Goal: Find specific fact: Find specific fact

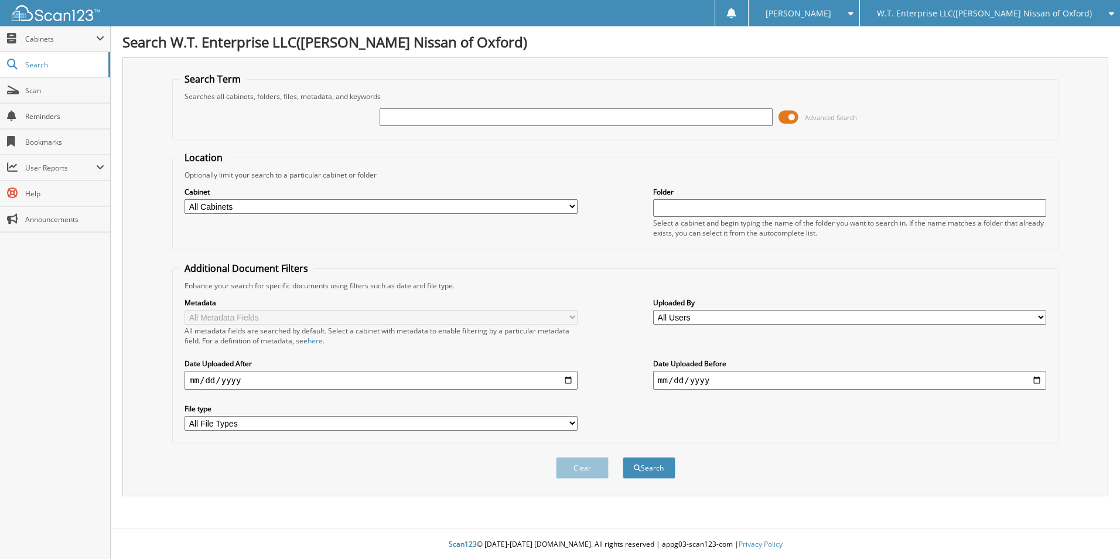
click at [411, 118] on input "text" at bounding box center [576, 117] width 393 height 18
type input "JC706848"
click at [623, 457] on button "Search" at bounding box center [649, 468] width 53 height 22
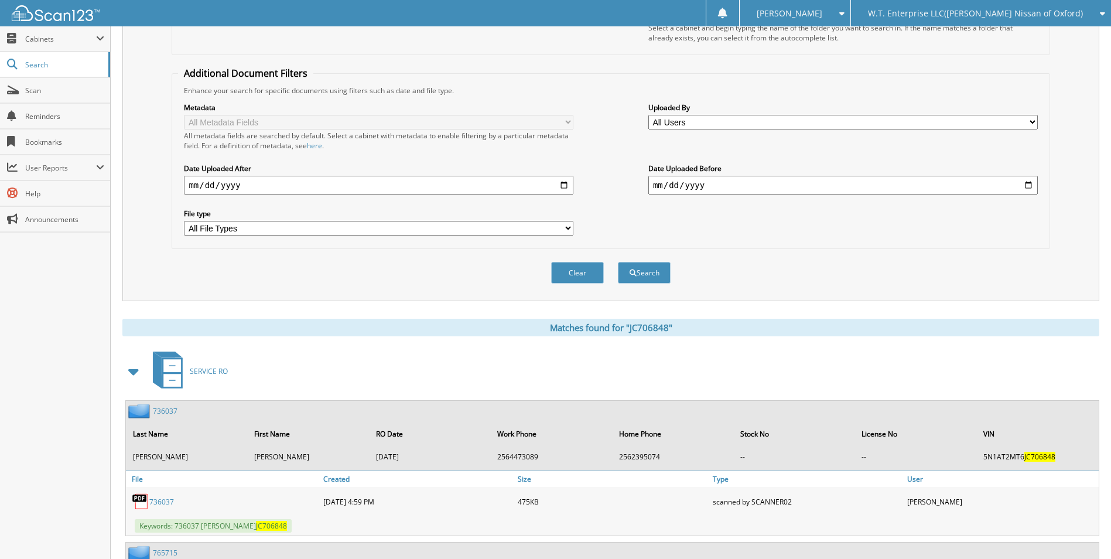
scroll to position [351, 0]
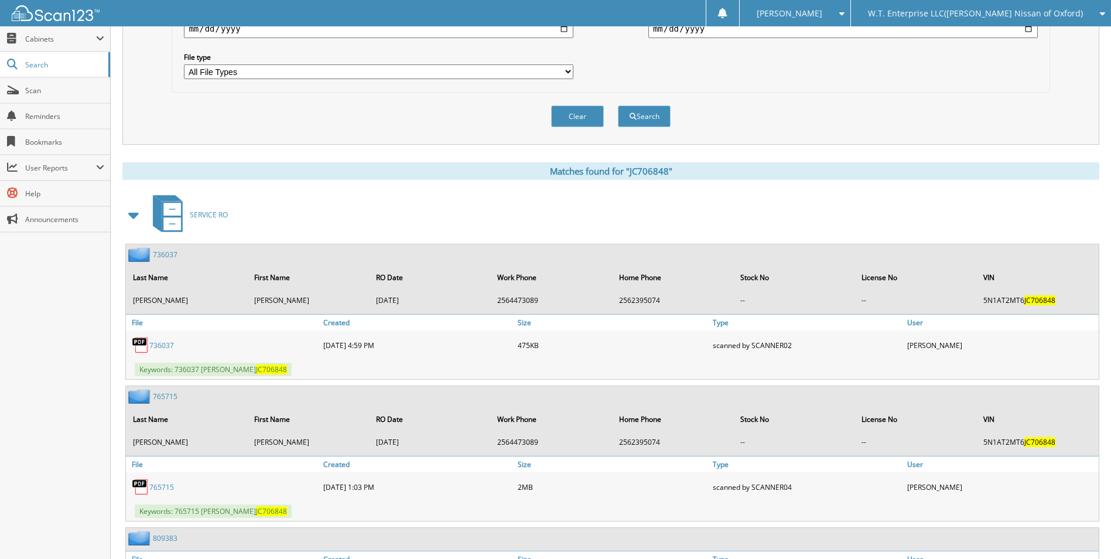
click at [134, 218] on span at bounding box center [134, 214] width 16 height 21
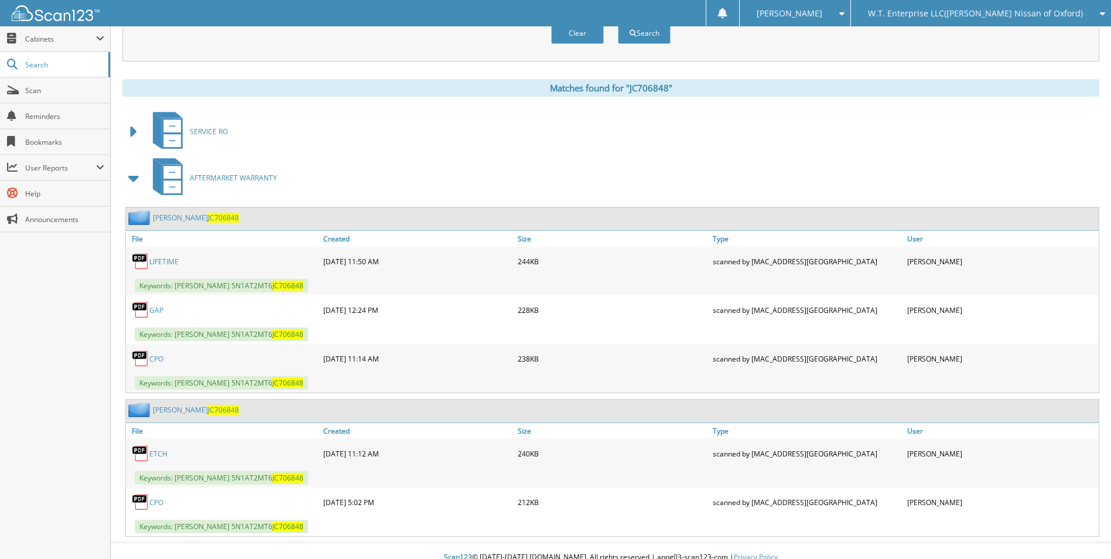
scroll to position [448, 0]
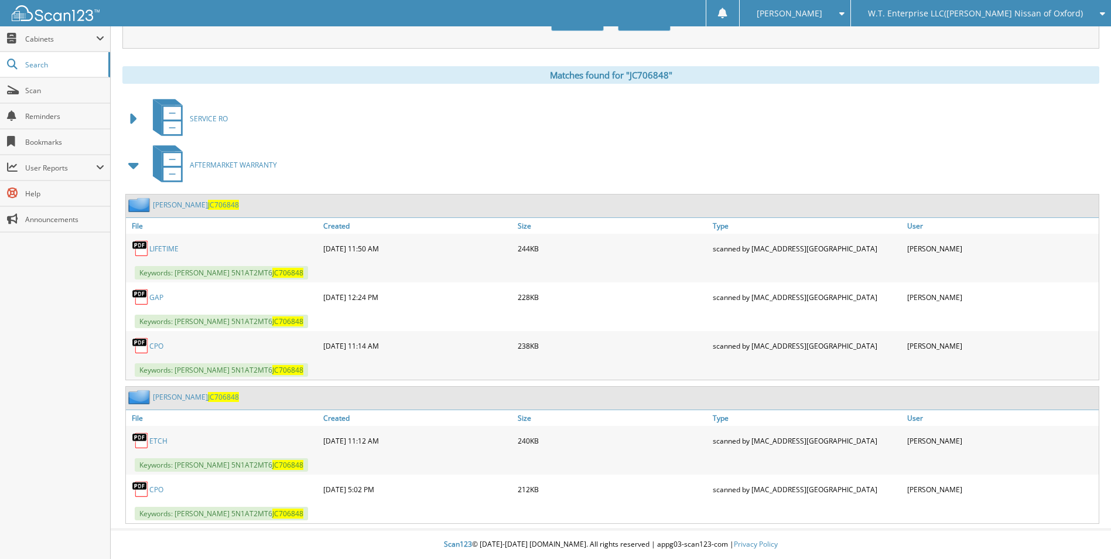
click at [153, 491] on link "CPO" at bounding box center [156, 489] width 14 height 10
drag, startPoint x: 242, startPoint y: 206, endPoint x: 220, endPoint y: 215, distance: 24.1
click at [220, 215] on div "GARNER JR JC706848" at bounding box center [612, 205] width 973 height 23
drag, startPoint x: 238, startPoint y: 271, endPoint x: 308, endPoint y: 268, distance: 69.8
click at [308, 268] on span "Keywords: [PERSON_NAME] 5N1AT2MT6 JC706848" at bounding box center [221, 272] width 173 height 13
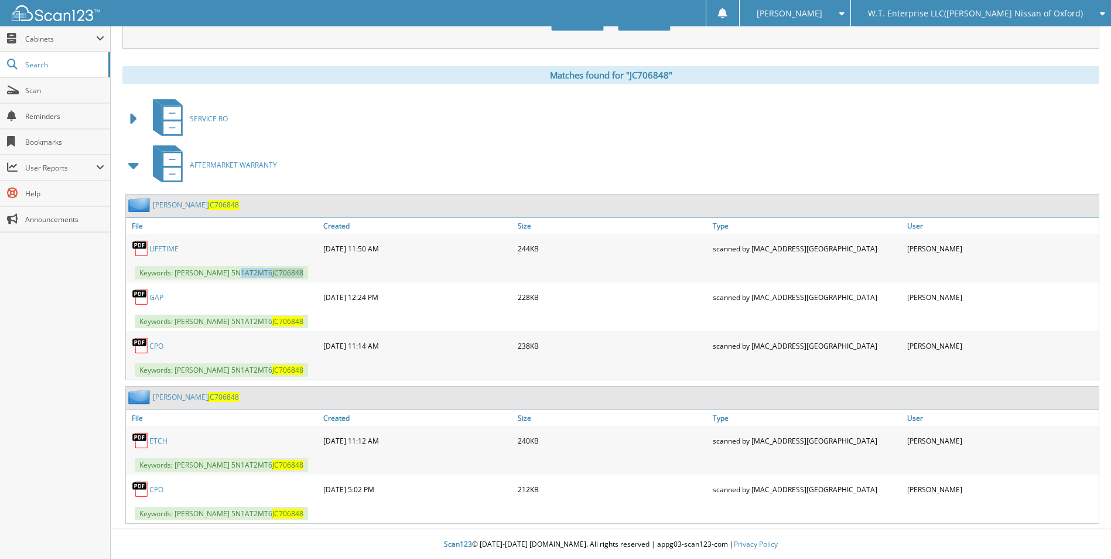
drag, startPoint x: 308, startPoint y: 268, endPoint x: 300, endPoint y: 272, distance: 8.1
copy span "5N1AT2MT6 JC706848"
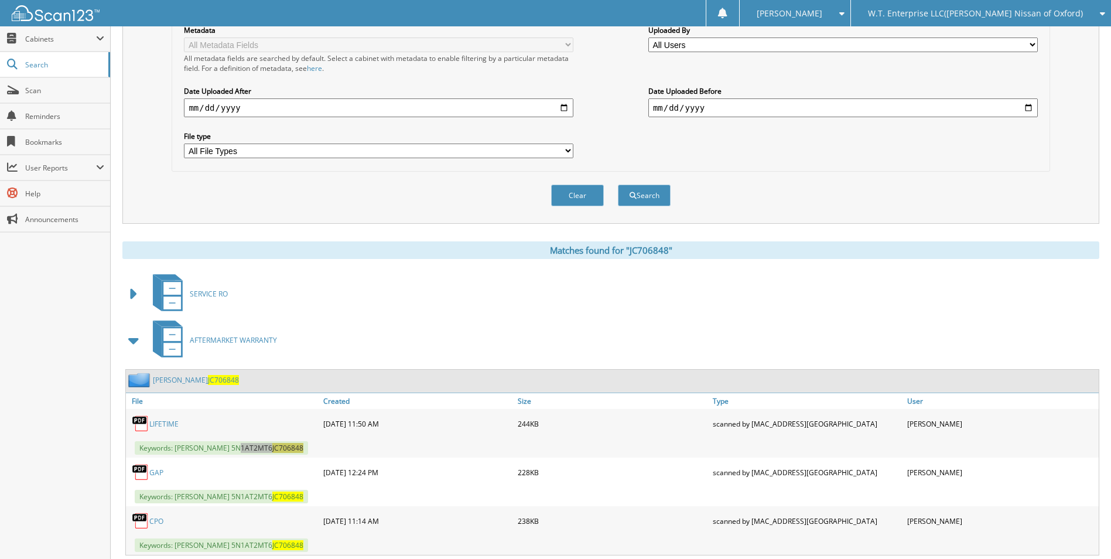
scroll to position [0, 0]
